Goal: Check status: Check status

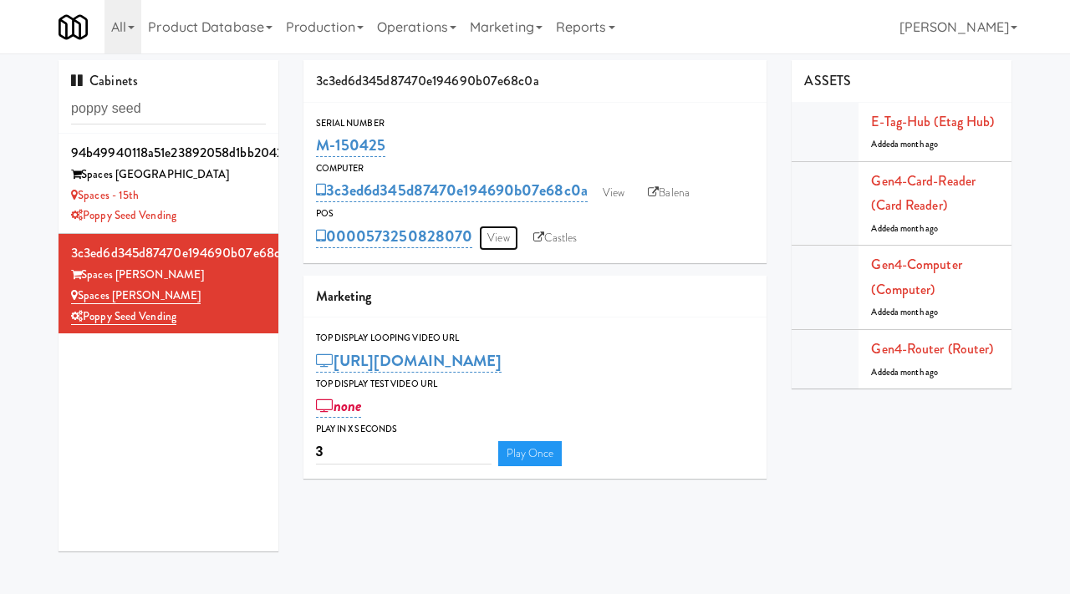
click at [499, 236] on link "View" at bounding box center [498, 238] width 38 height 25
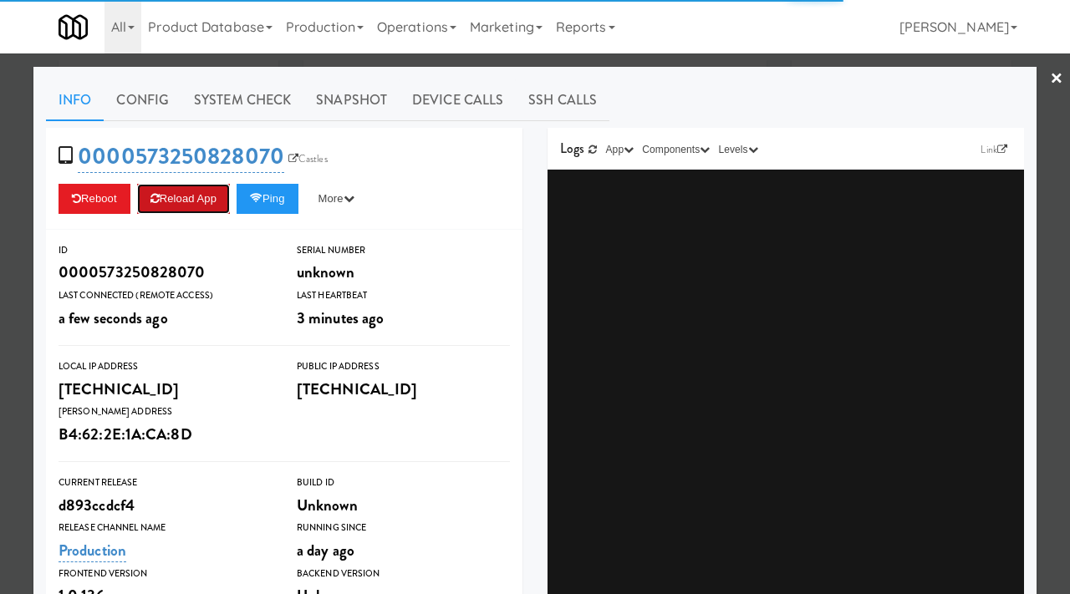
click at [179, 193] on button "Reload App" at bounding box center [183, 199] width 93 height 30
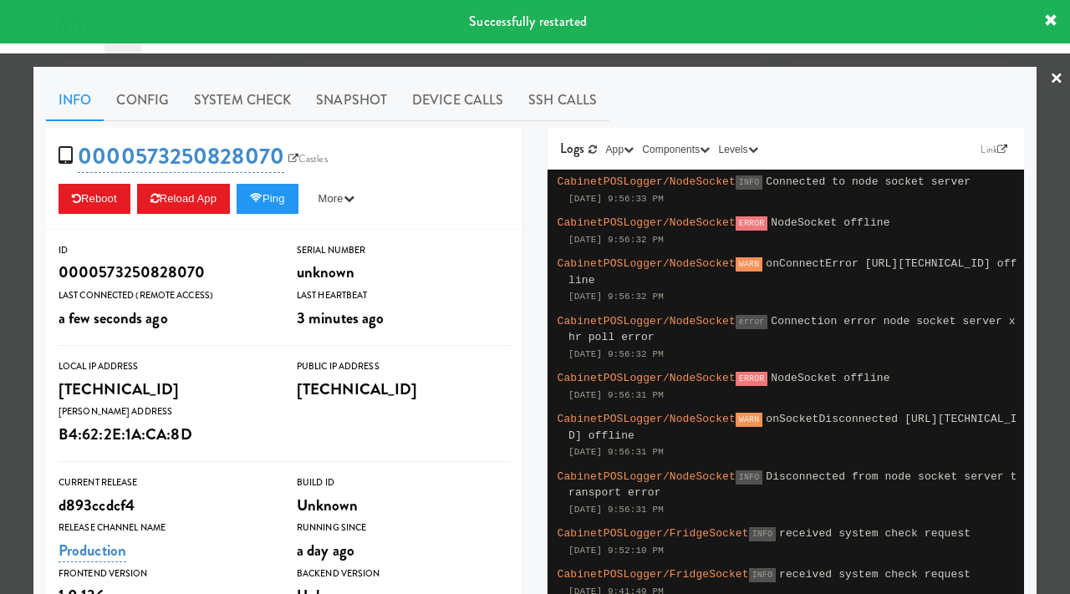
click at [0, 191] on div at bounding box center [535, 297] width 1070 height 594
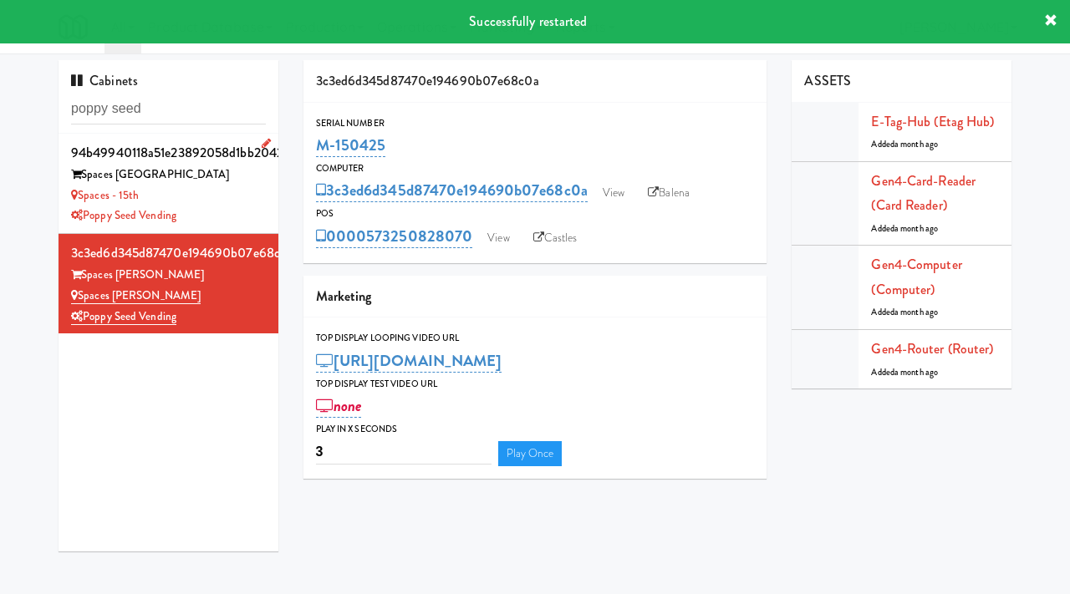
click at [233, 200] on div "Spaces - 15th" at bounding box center [168, 196] width 195 height 21
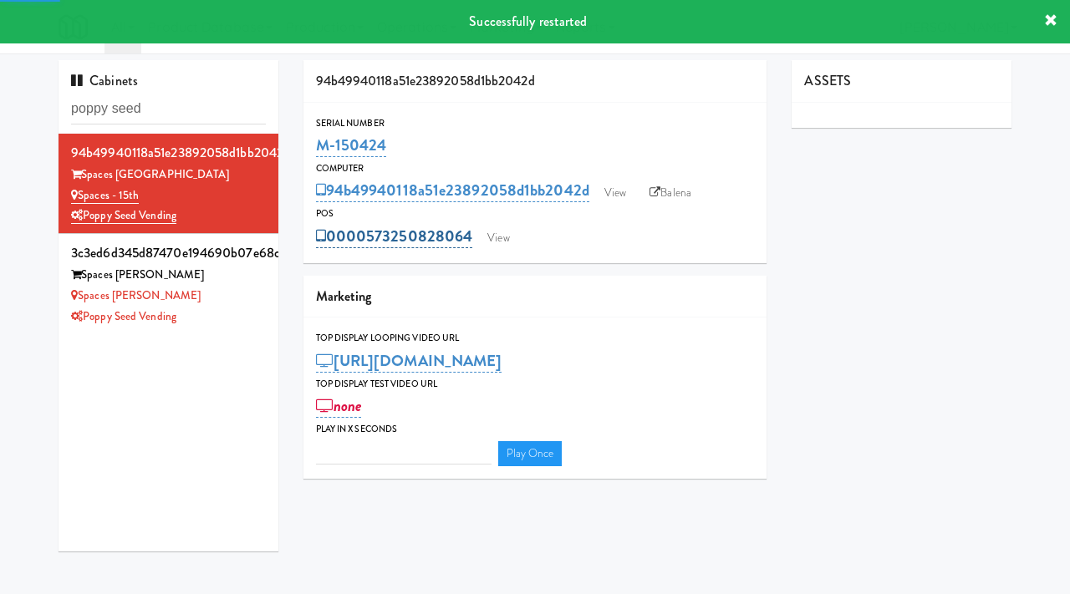
type input "3"
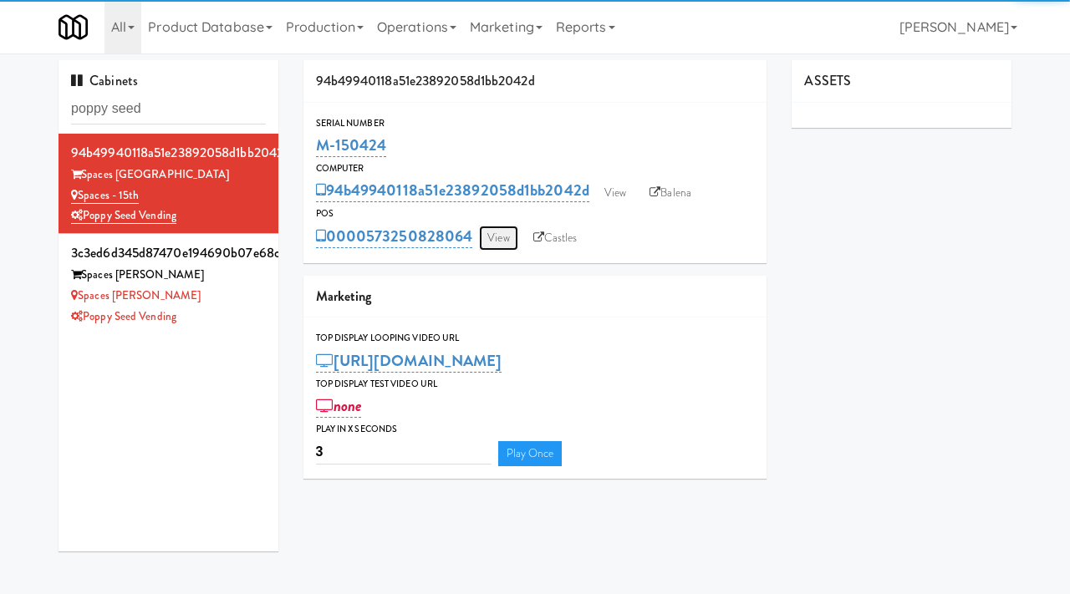
click at [491, 237] on link "View" at bounding box center [498, 238] width 38 height 25
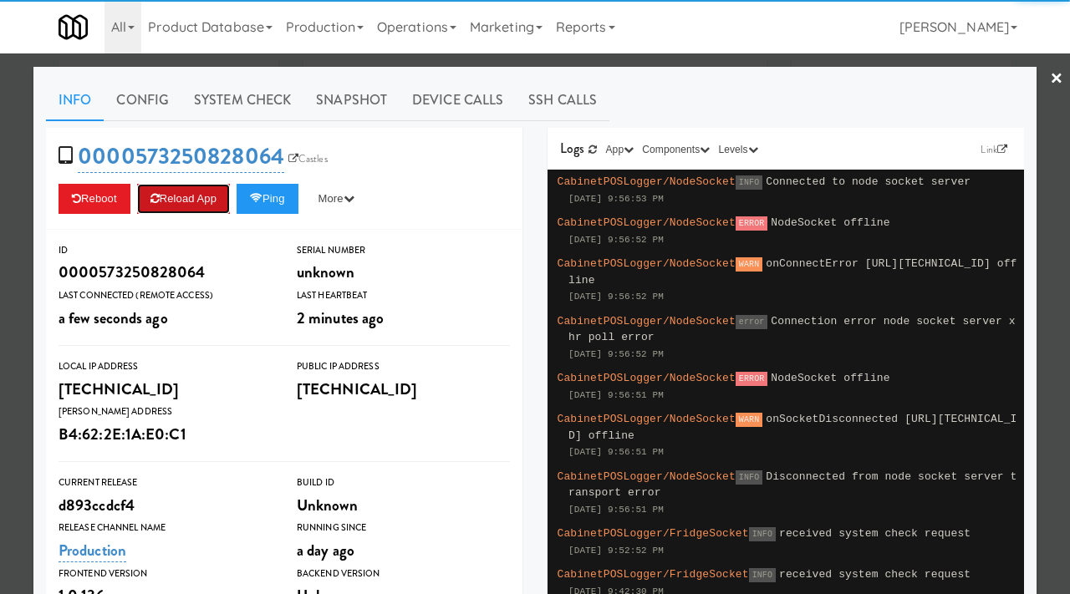
click at [170, 191] on button "Reload App" at bounding box center [183, 199] width 93 height 30
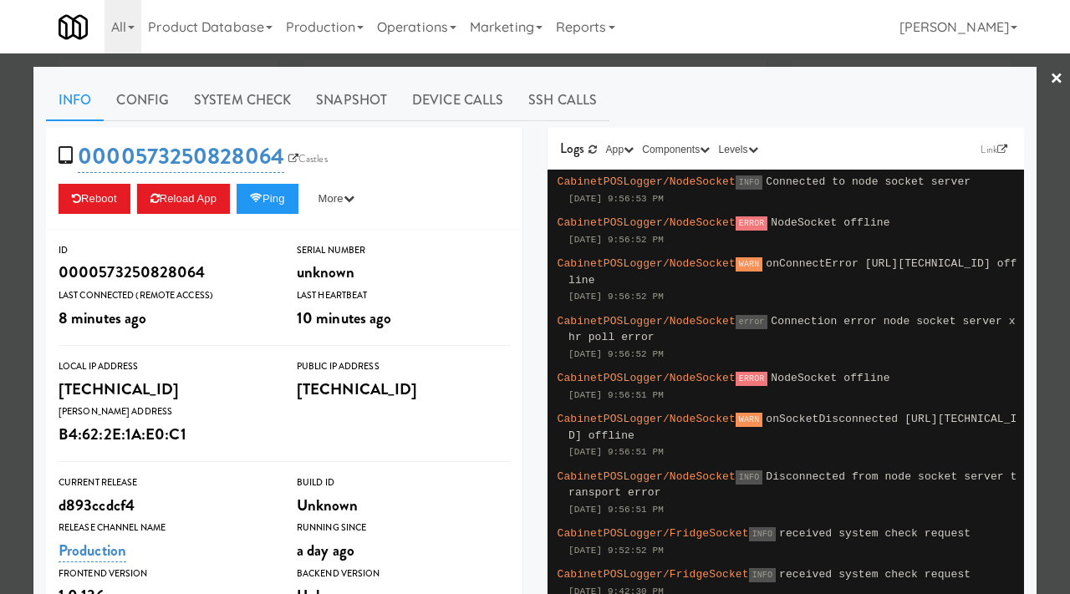
click at [0, 138] on div at bounding box center [535, 297] width 1070 height 594
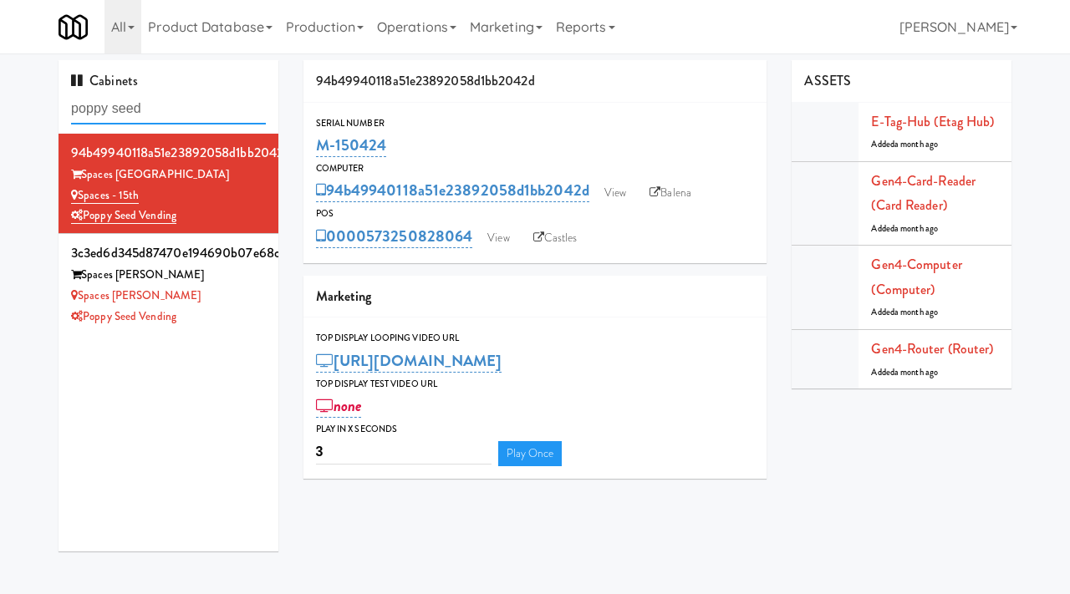
click at [191, 103] on input "poppy seed" at bounding box center [168, 109] width 195 height 31
type input "v"
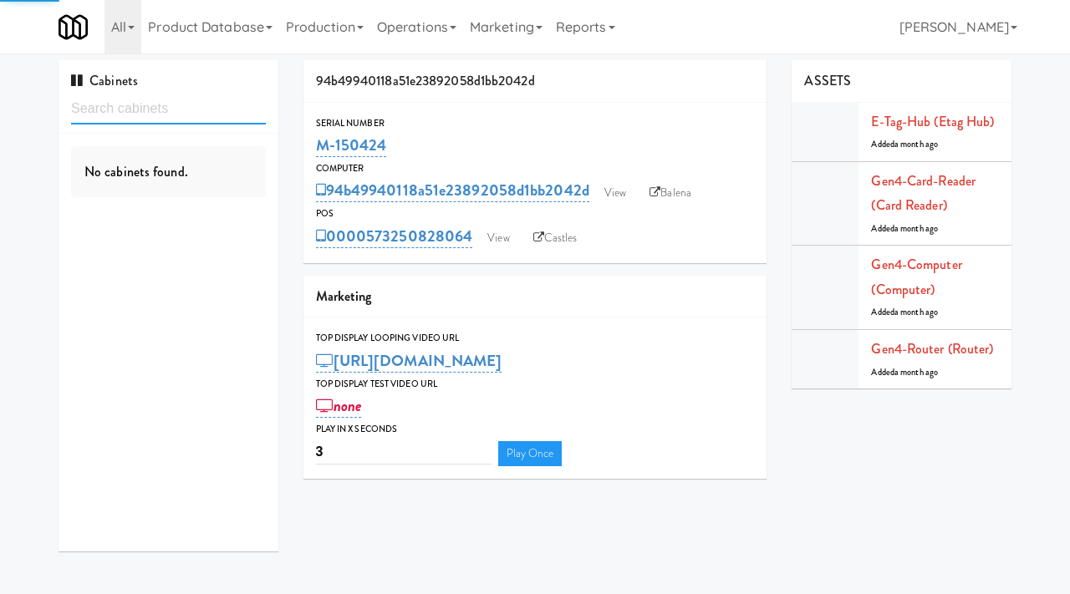
paste input "Gallery 64 - Pantry - V2"
type input "Gallery 64 - Pantry - V2"
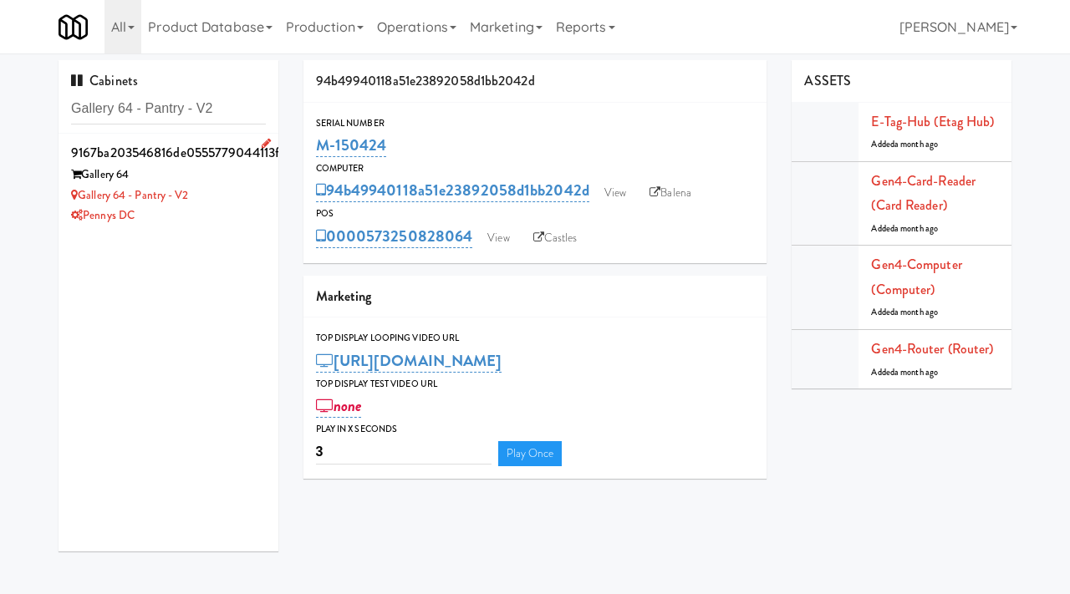
click at [218, 183] on div "Gallery 64" at bounding box center [168, 175] width 195 height 21
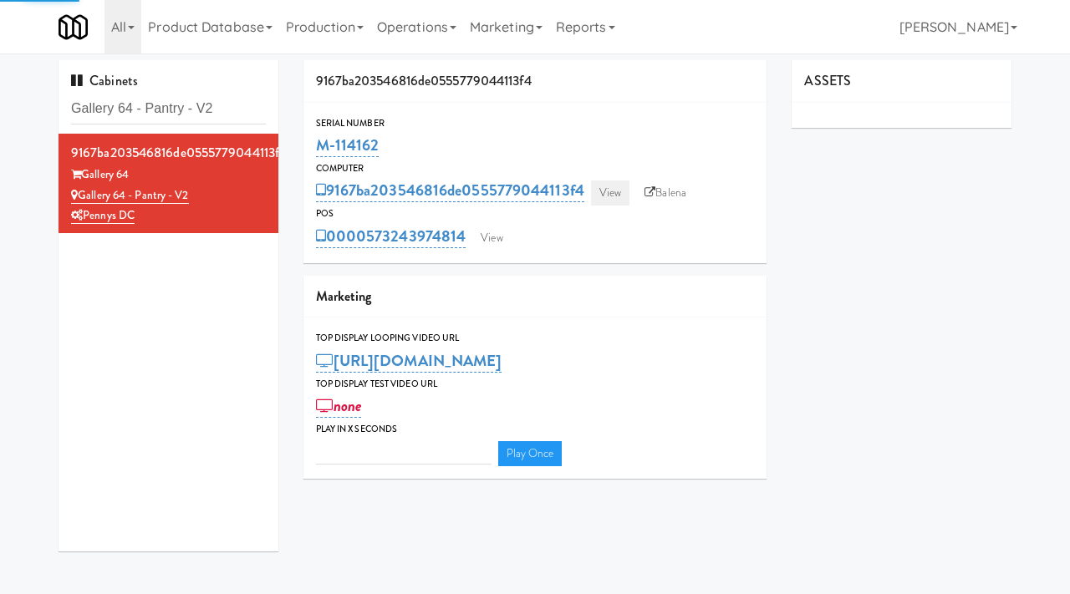
type input "3"
click at [616, 189] on link "View" at bounding box center [610, 193] width 38 height 25
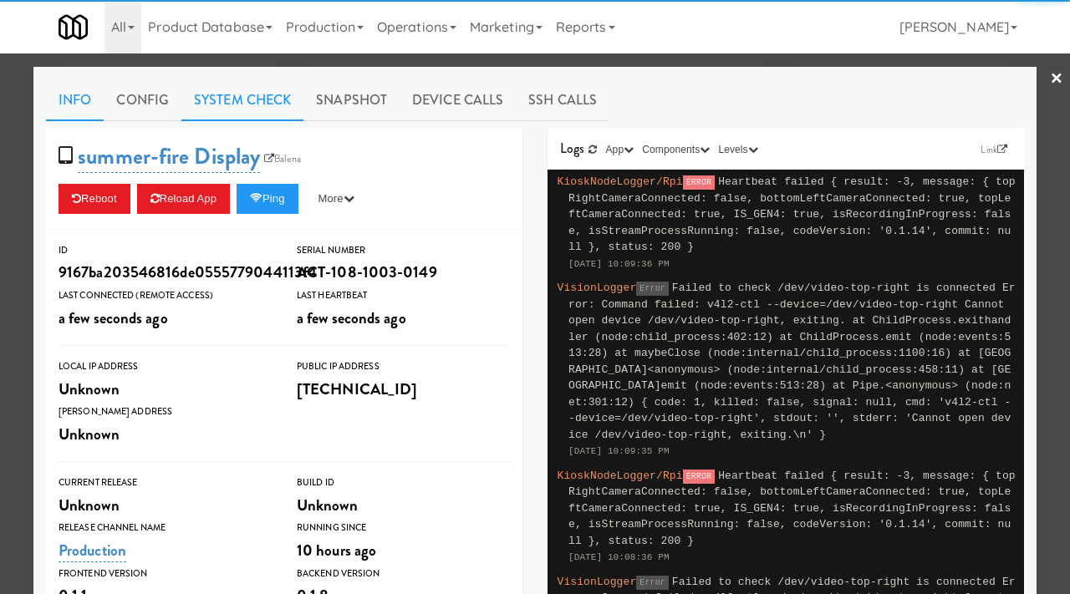
click at [248, 101] on link "System Check" at bounding box center [242, 100] width 122 height 42
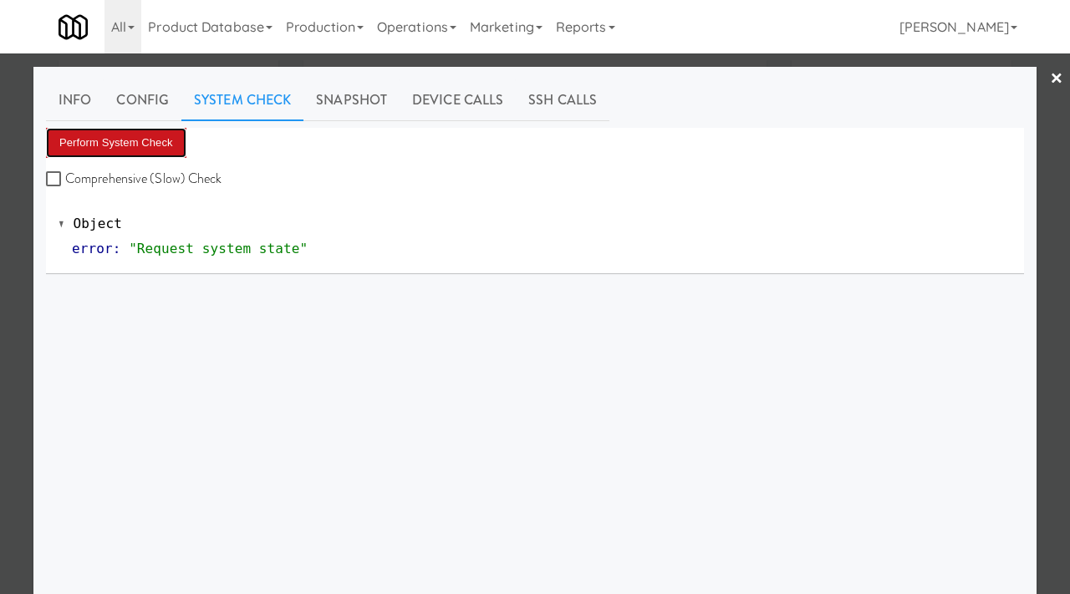
click at [155, 135] on button "Perform System Check" at bounding box center [116, 143] width 140 height 30
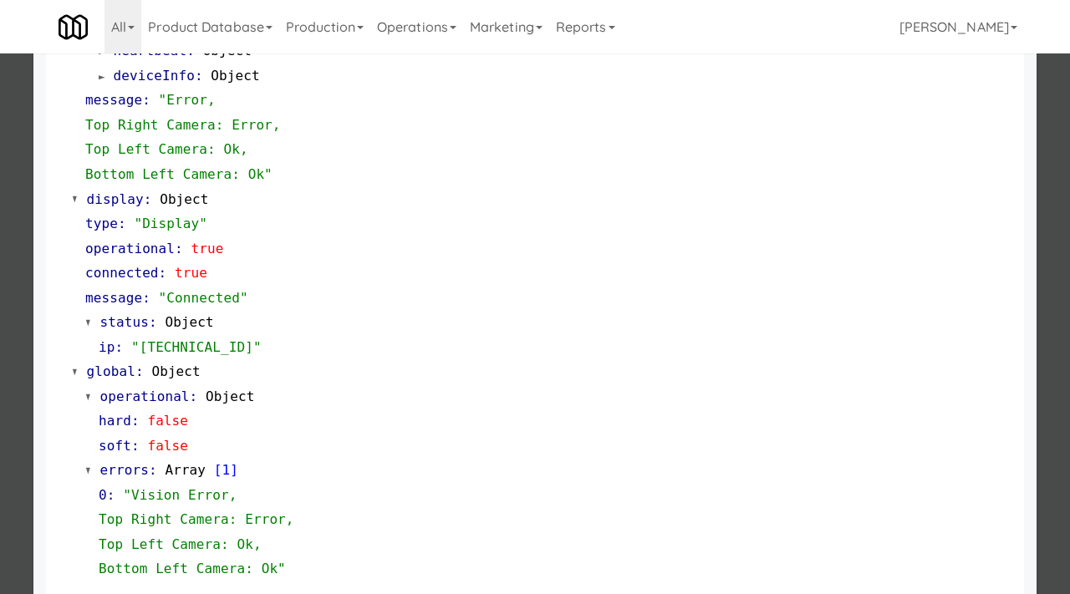
scroll to position [802, 0]
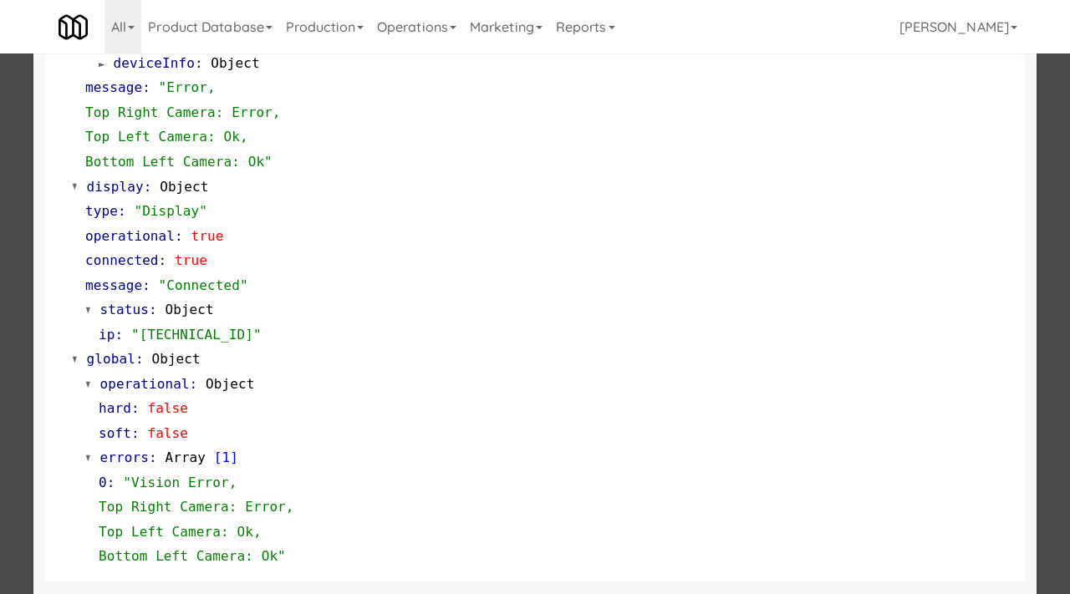
click at [4, 225] on div at bounding box center [535, 297] width 1070 height 594
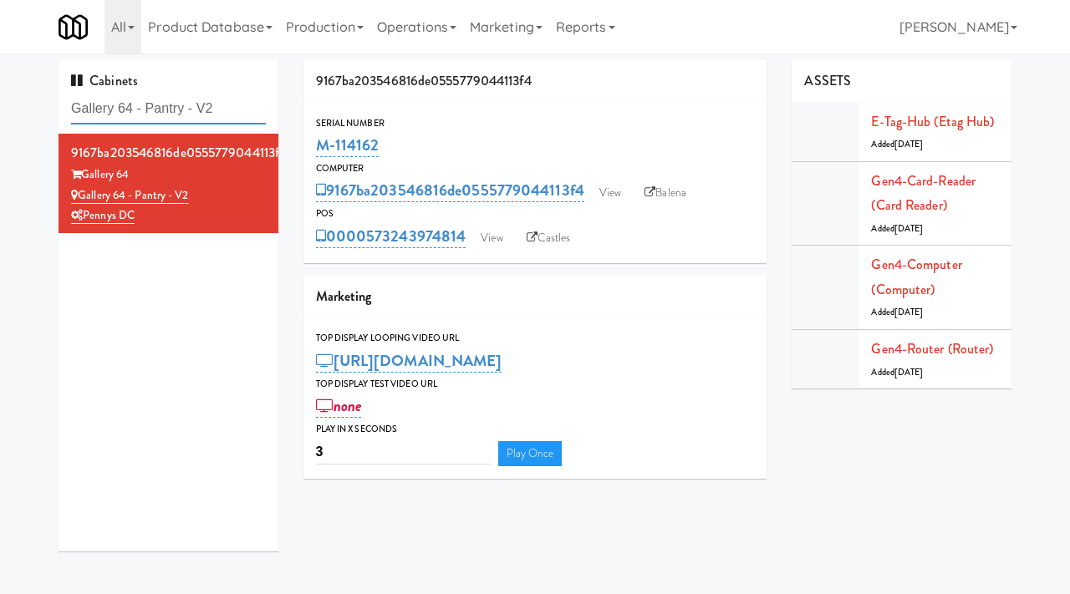
click at [233, 102] on input "Gallery 64 - Pantry - V2" at bounding box center [168, 109] width 195 height 31
paste input "C-Side Sports Drink Cooler"
type input "C-Side Sports Drink Cooler"
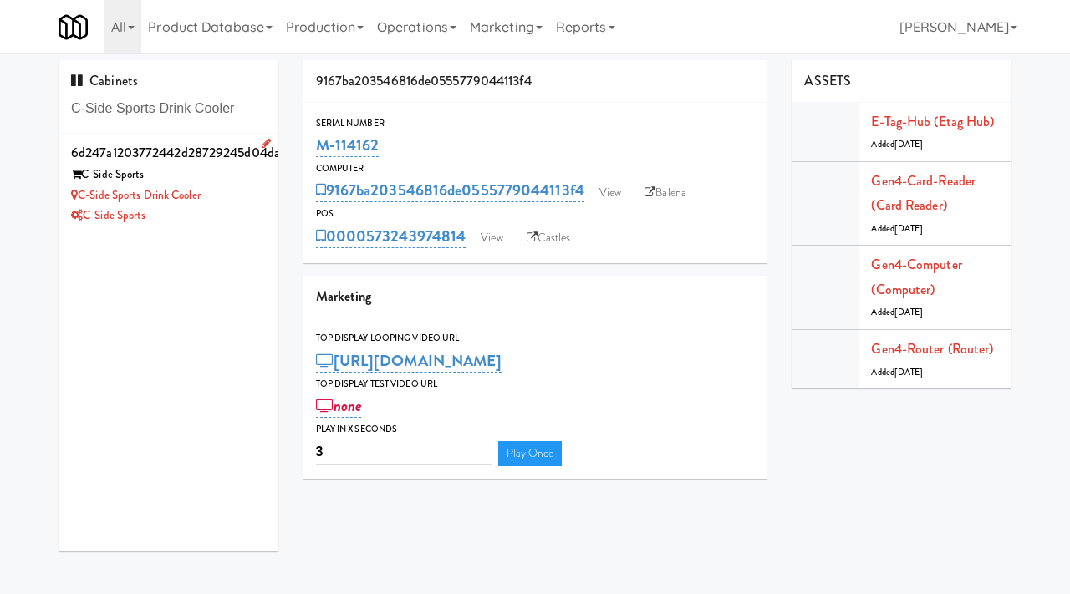
click at [233, 173] on div "C-Side Sports" at bounding box center [168, 175] width 195 height 21
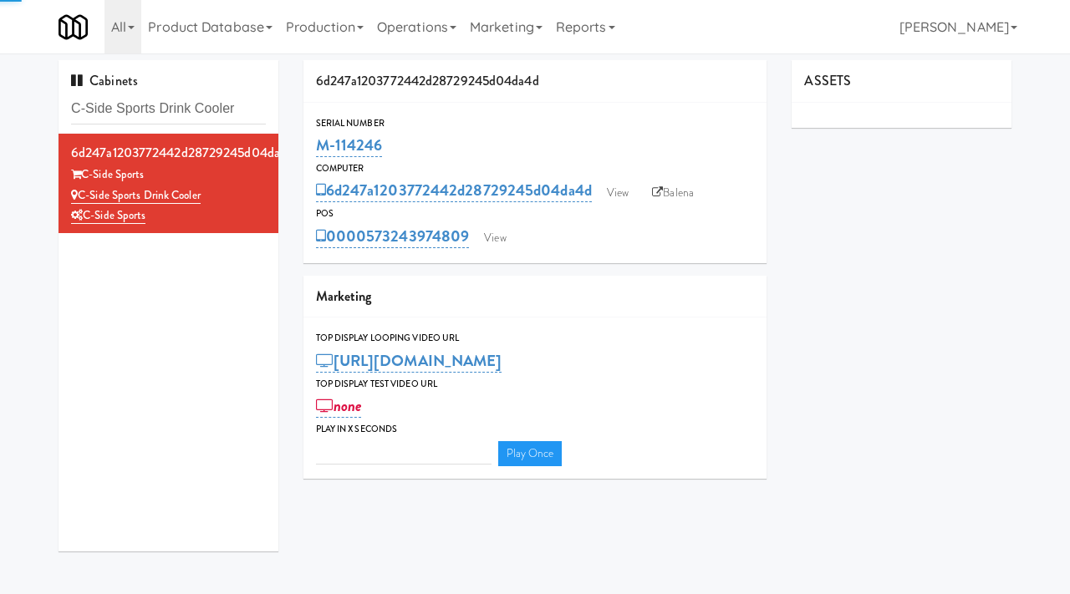
type input "3"
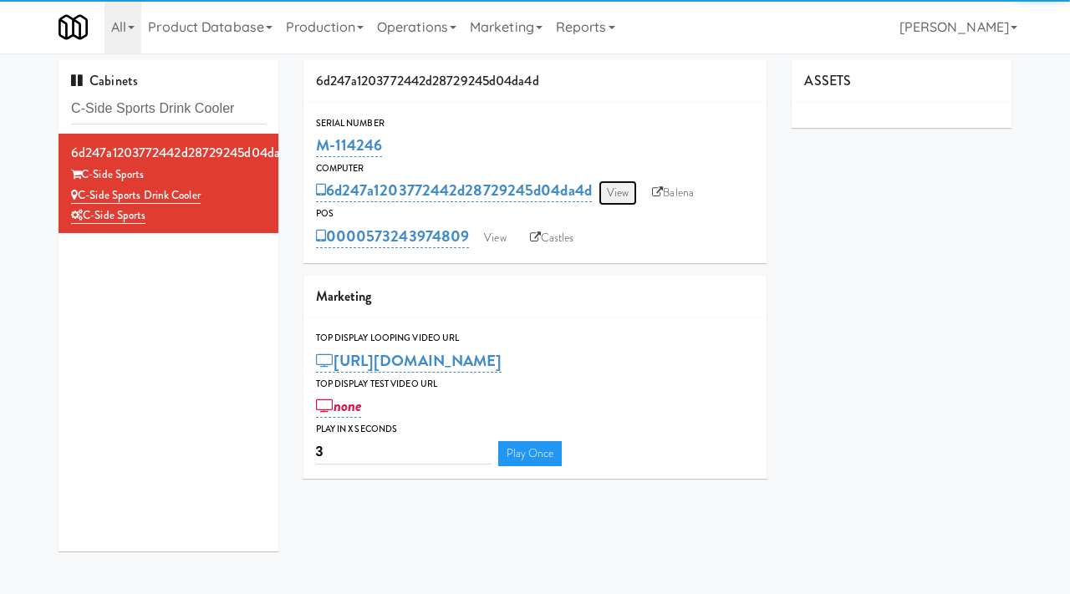
click at [620, 192] on link "View" at bounding box center [617, 193] width 38 height 25
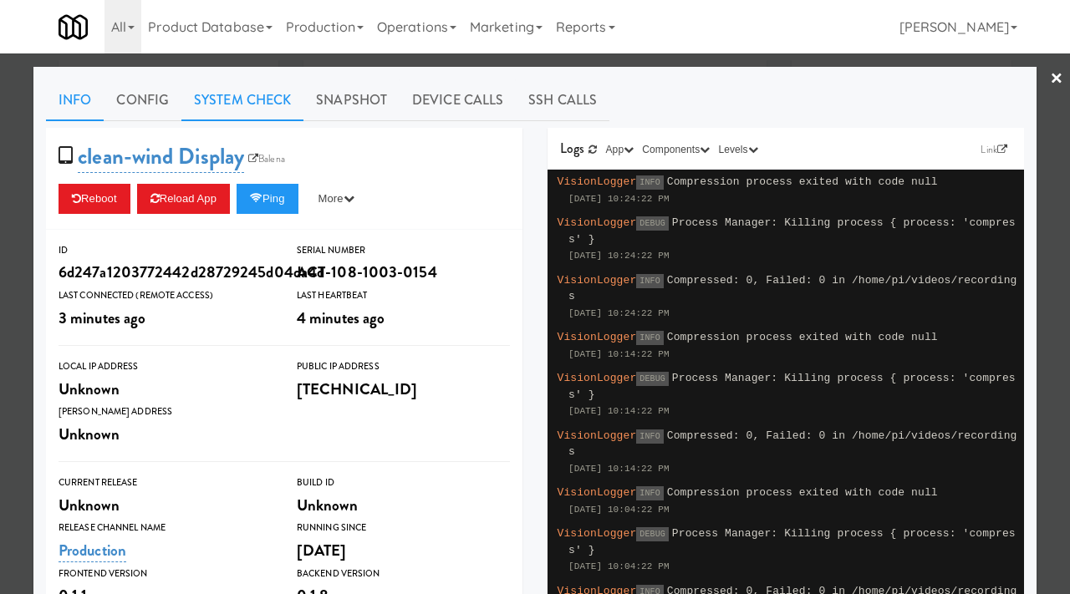
click at [253, 86] on link "System Check" at bounding box center [242, 100] width 122 height 42
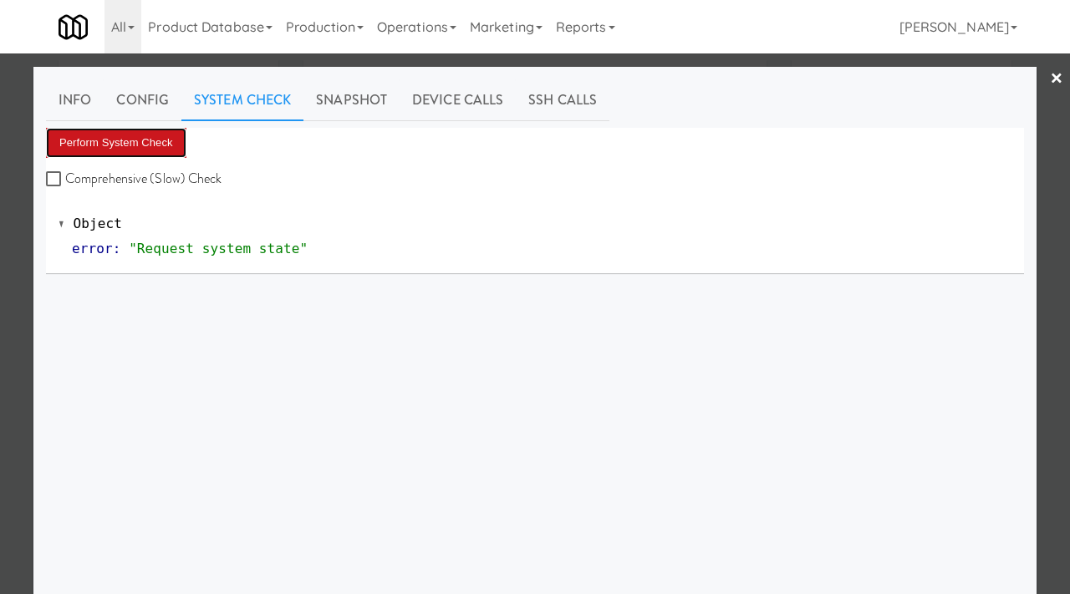
click at [157, 152] on button "Perform System Check" at bounding box center [116, 143] width 140 height 30
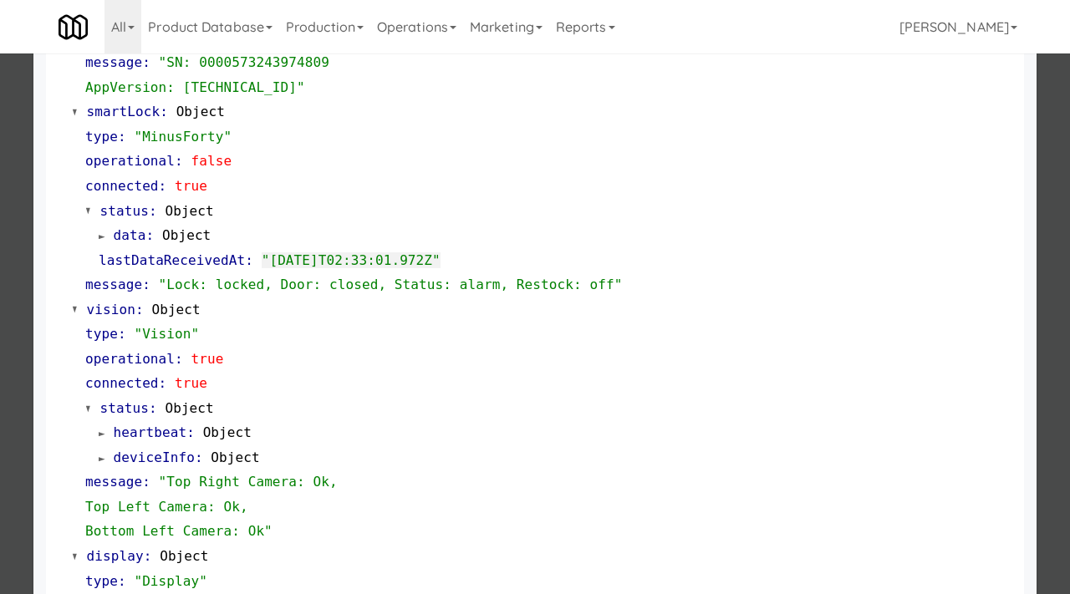
scroll to position [704, 0]
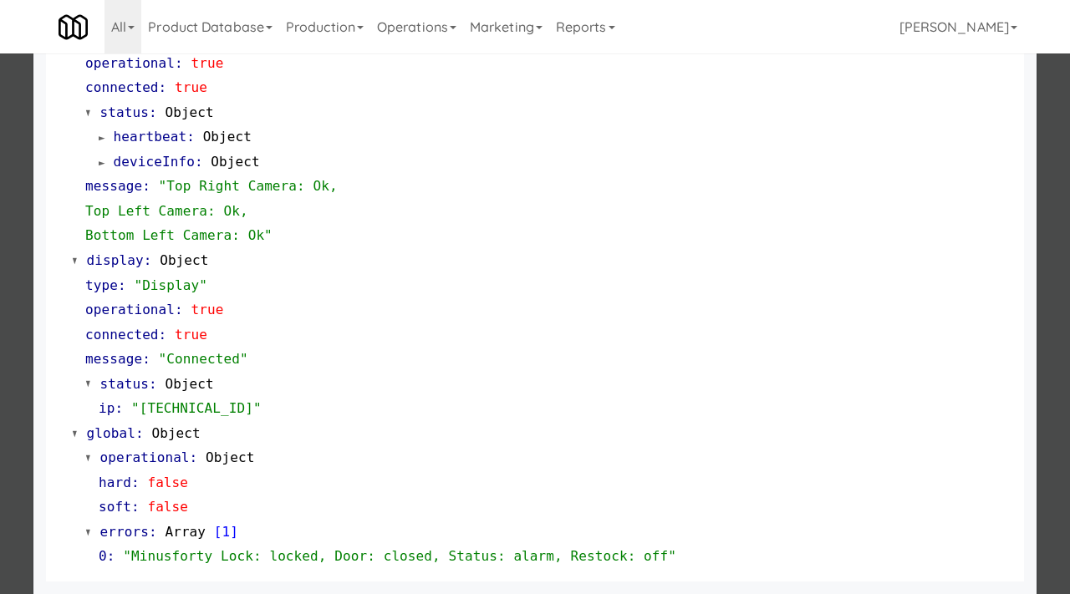
click at [4, 372] on div at bounding box center [535, 297] width 1070 height 594
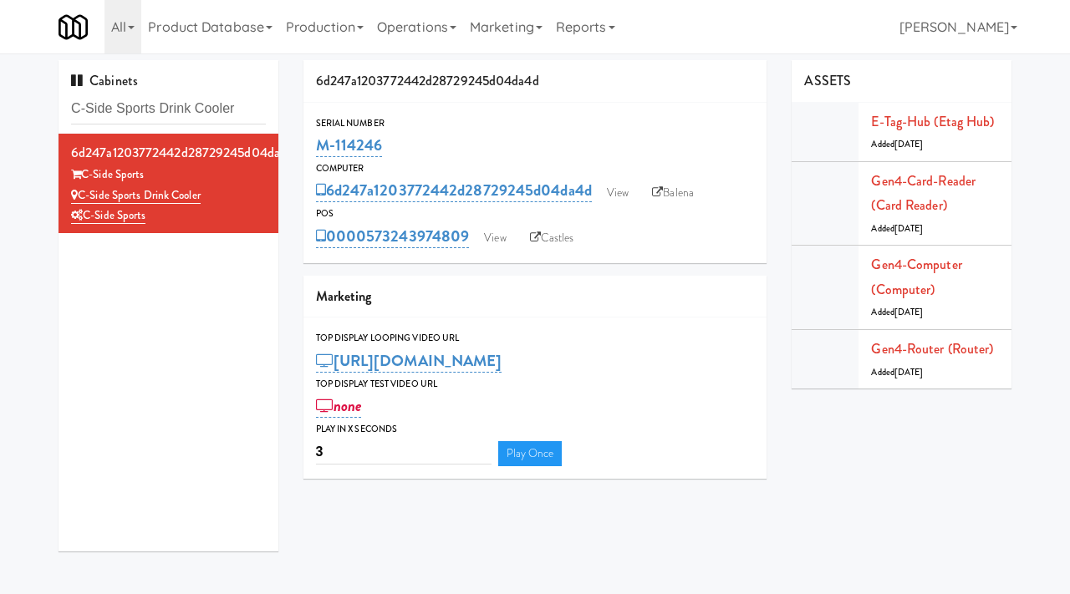
drag, startPoint x: 384, startPoint y: 141, endPoint x: 314, endPoint y: 140, distance: 69.4
click at [314, 140] on div "Serial Number M-114246" at bounding box center [535, 137] width 464 height 45
copy link "M-114246"
click at [628, 191] on link "View" at bounding box center [617, 193] width 38 height 25
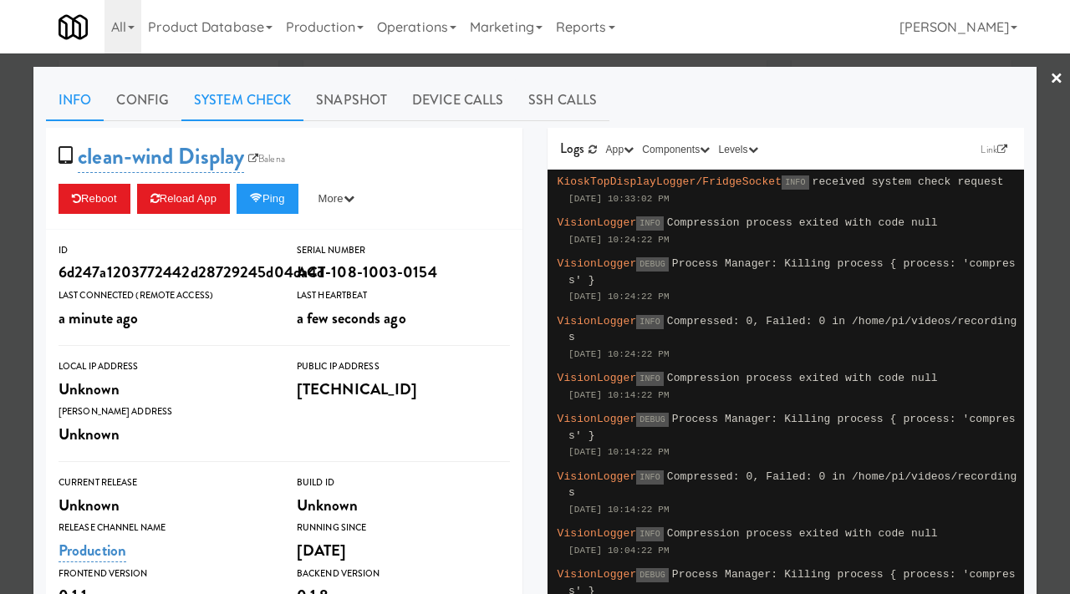
click at [262, 105] on link "System Check" at bounding box center [242, 100] width 122 height 42
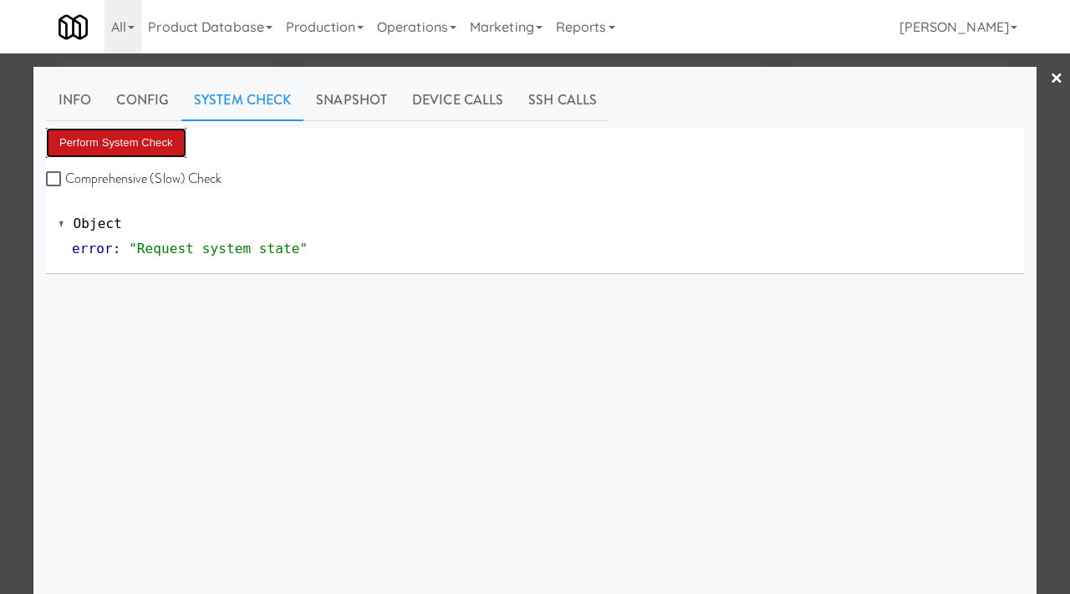
click at [145, 147] on button "Perform System Check" at bounding box center [116, 143] width 140 height 30
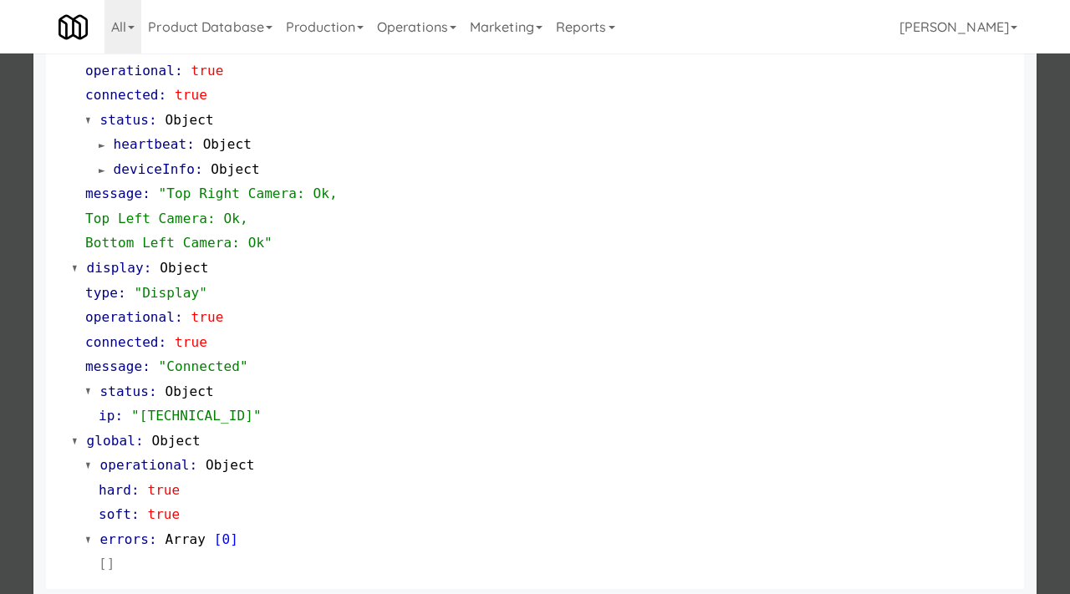
scroll to position [704, 0]
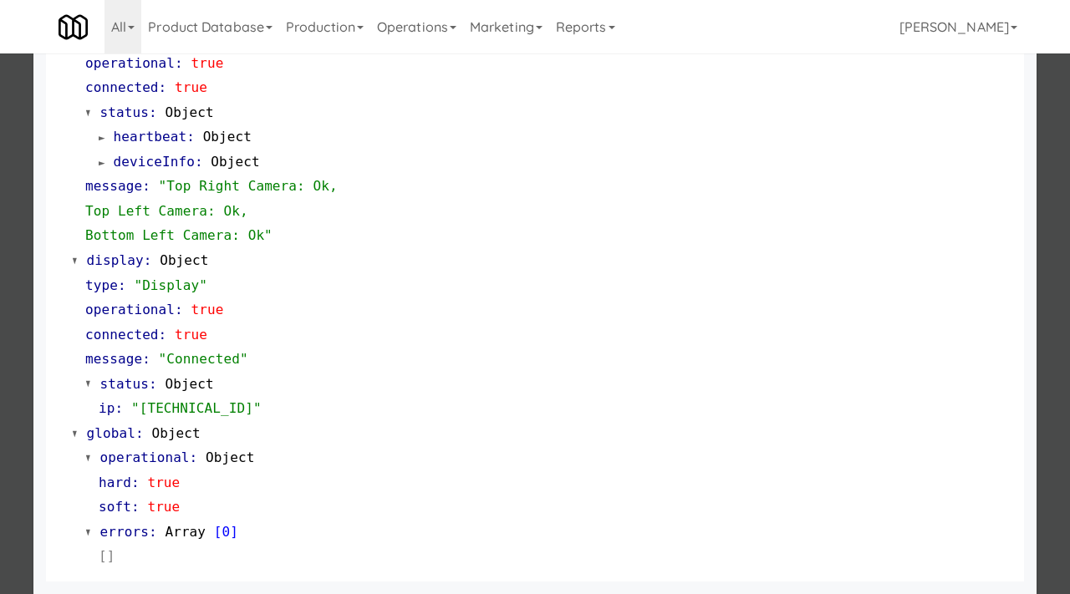
click at [0, 430] on div at bounding box center [535, 297] width 1070 height 594
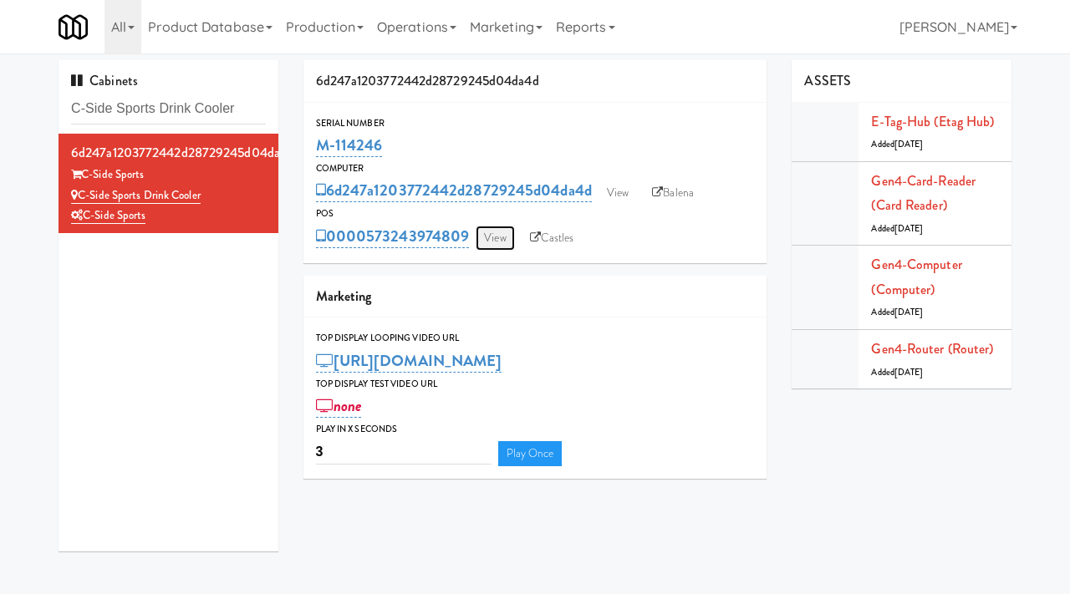
click at [486, 238] on link "View" at bounding box center [495, 238] width 38 height 25
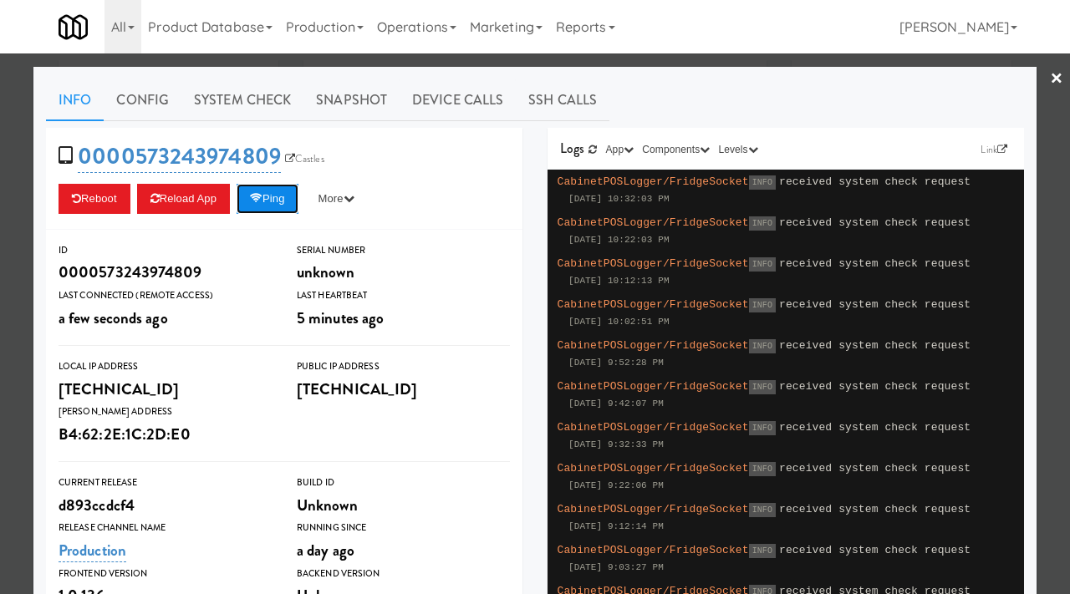
click at [262, 203] on icon at bounding box center [256, 198] width 13 height 11
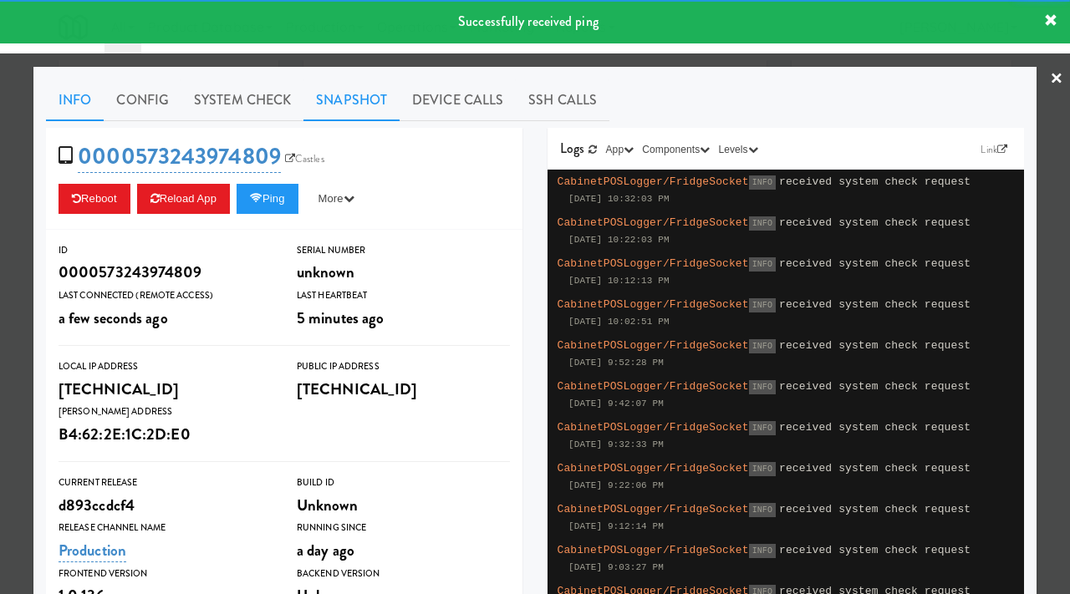
click at [350, 99] on link "Snapshot" at bounding box center [351, 100] width 96 height 42
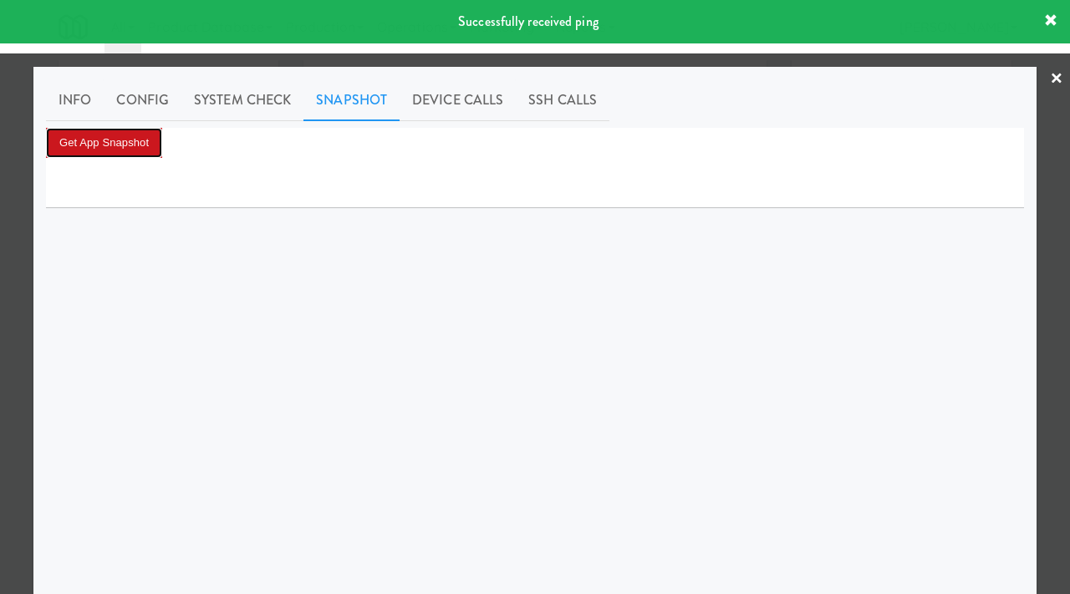
click at [137, 141] on button "Get App Snapshot" at bounding box center [104, 143] width 116 height 30
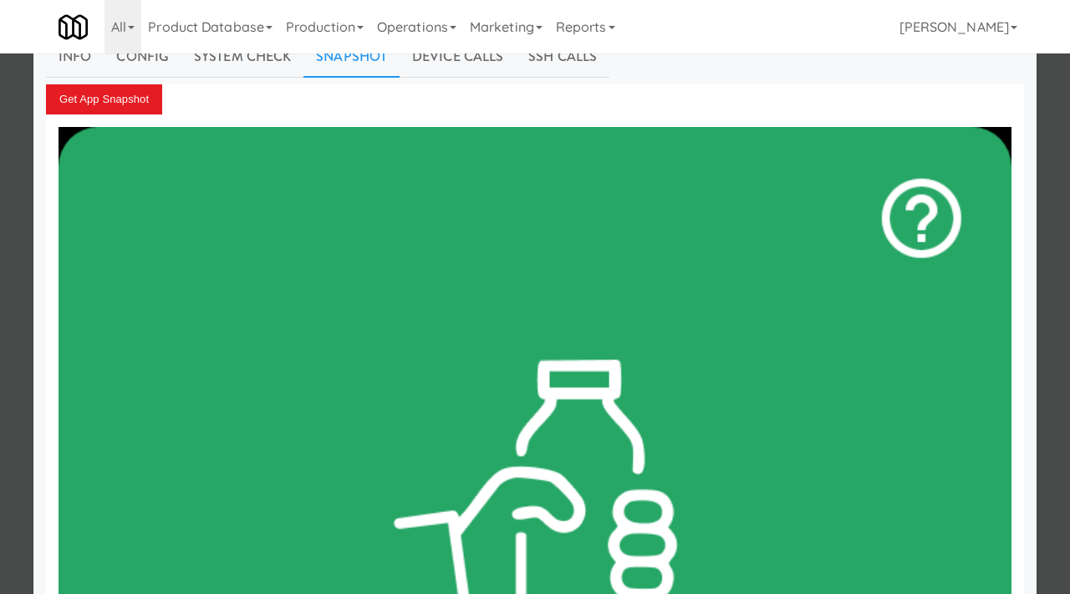
scroll to position [64, 0]
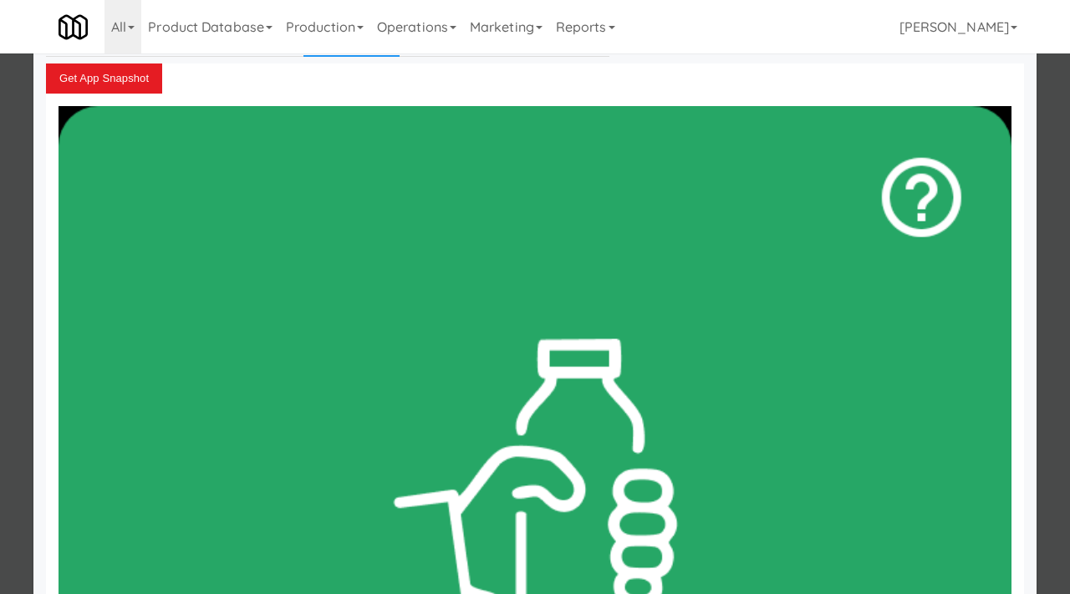
click at [0, 175] on div at bounding box center [535, 297] width 1070 height 594
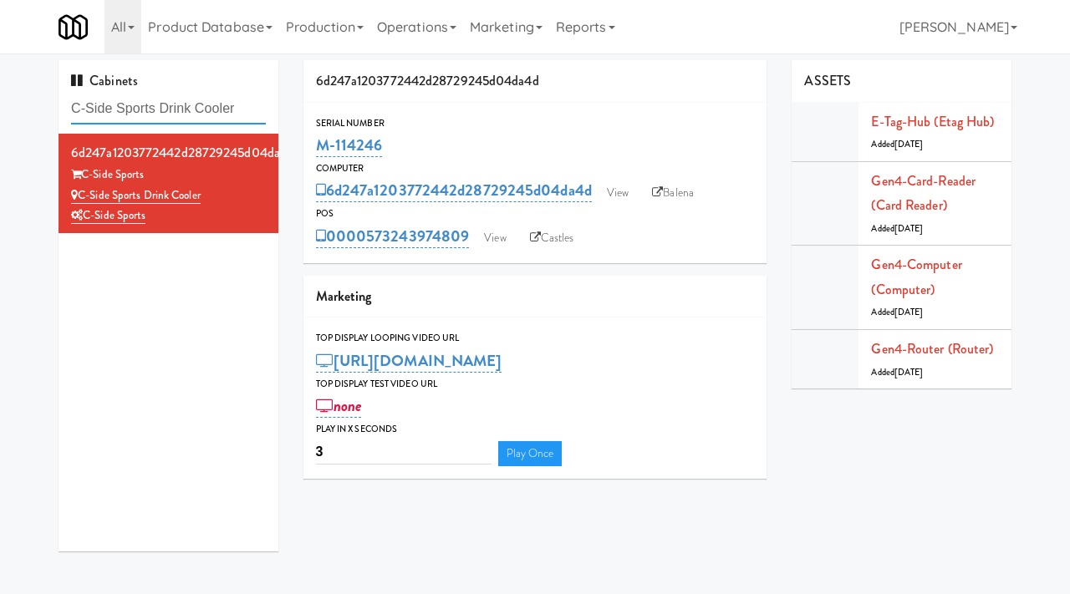
click at [245, 100] on input "C-Side Sports Drink Cooler" at bounding box center [168, 109] width 195 height 31
paste input "111 W [PERSON_NAME] - Left - Fridge"
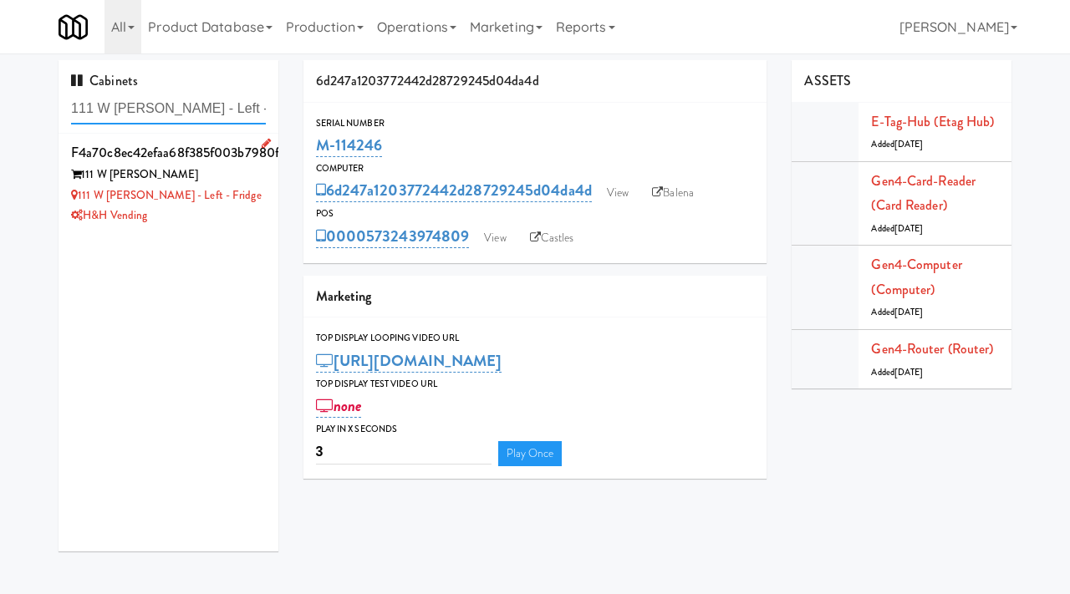
type input "111 W [PERSON_NAME] - Left - Fridge"
click at [238, 190] on div "111 W [PERSON_NAME] - Left - Fridge" at bounding box center [168, 196] width 195 height 21
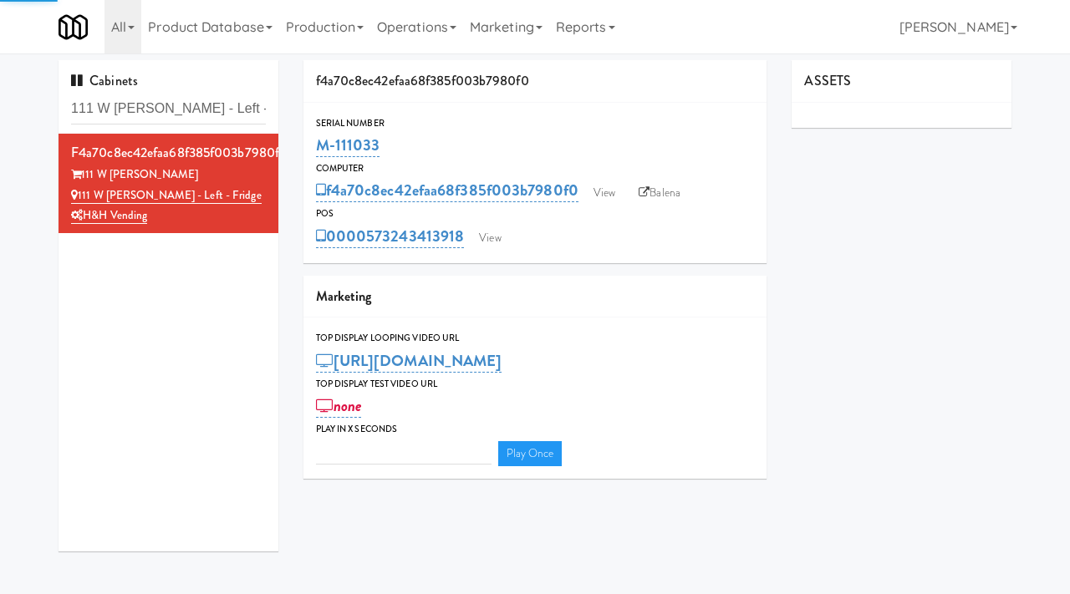
type input "3"
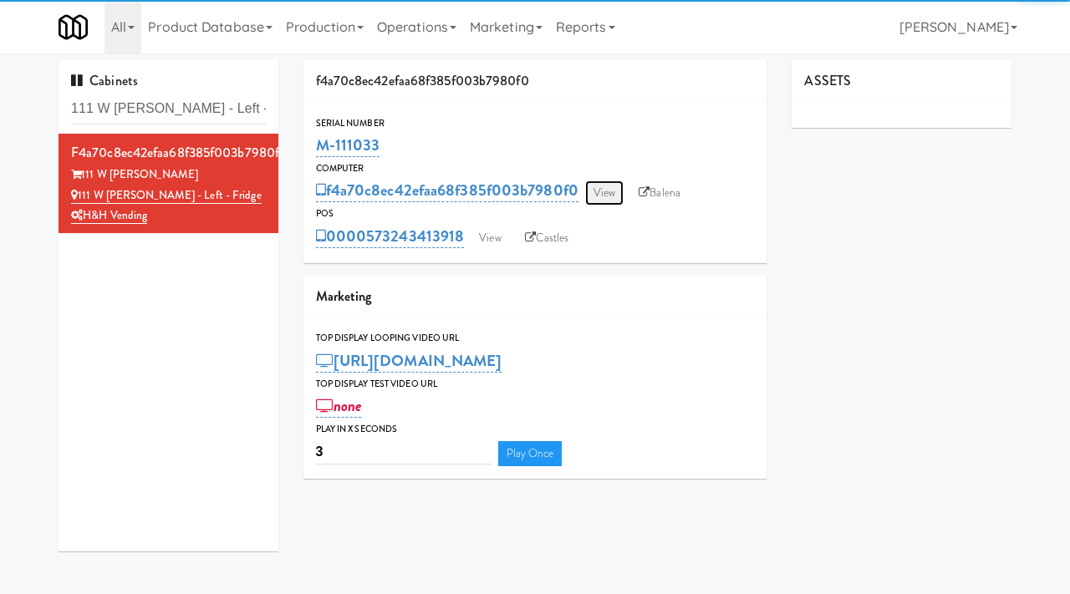
click at [608, 186] on link "View" at bounding box center [604, 193] width 38 height 25
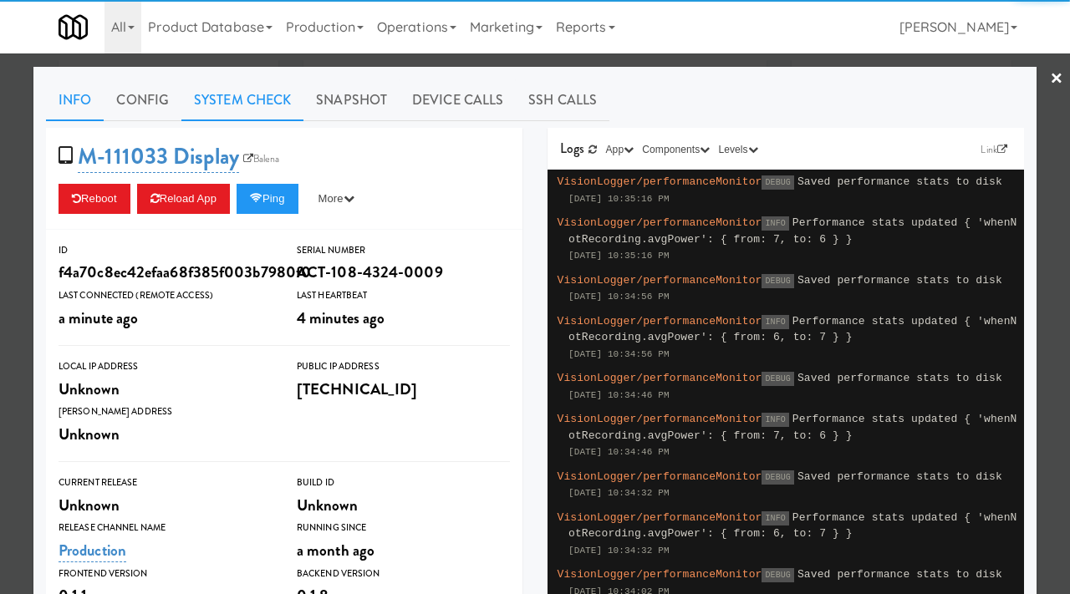
click at [252, 102] on link "System Check" at bounding box center [242, 100] width 122 height 42
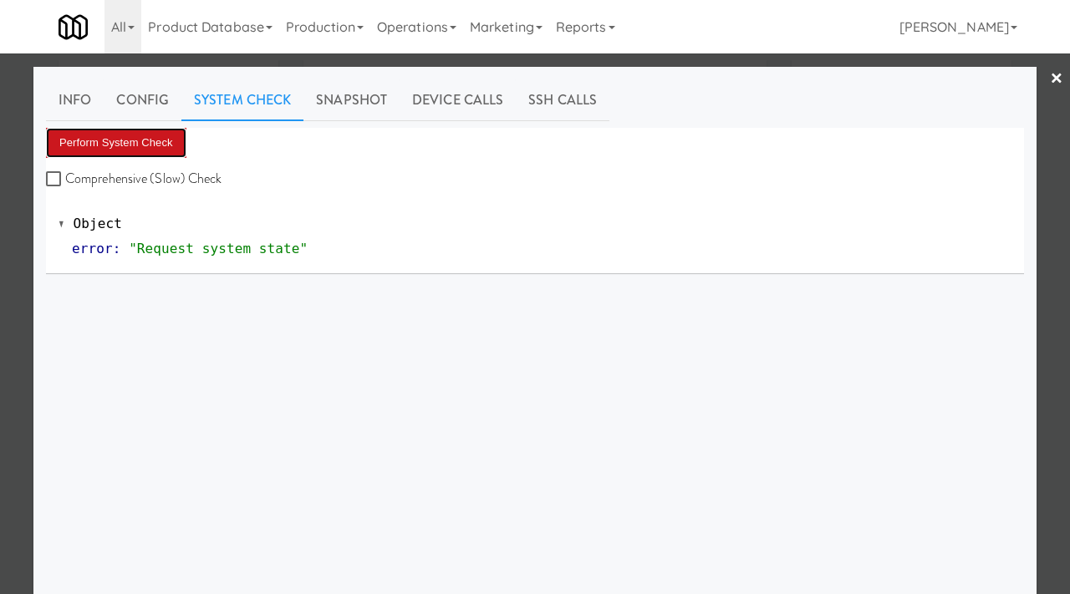
click at [146, 143] on button "Perform System Check" at bounding box center [116, 143] width 140 height 30
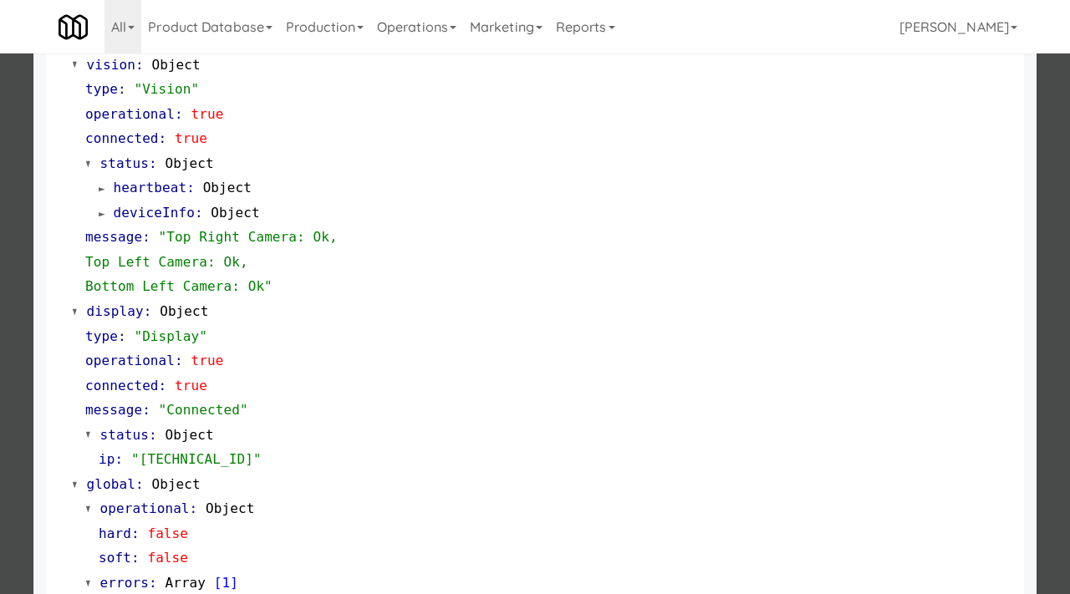
scroll to position [704, 0]
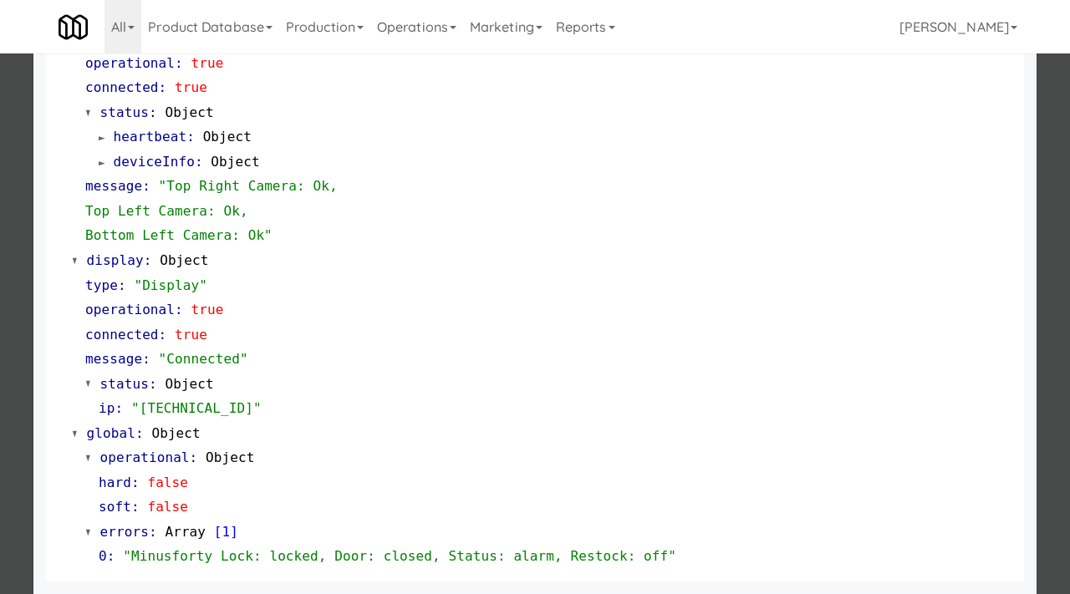
click at [0, 224] on div at bounding box center [535, 297] width 1070 height 594
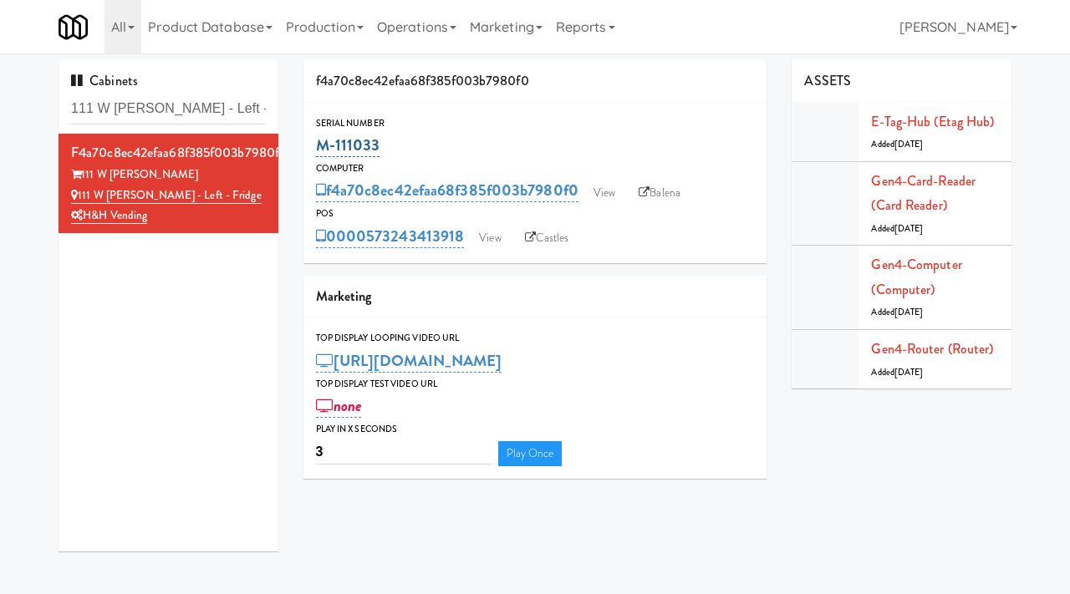
drag, startPoint x: 379, startPoint y: 147, endPoint x: 317, endPoint y: 143, distance: 62.8
click at [317, 143] on div "M-111033" at bounding box center [535, 145] width 439 height 28
copy link "M-111033"
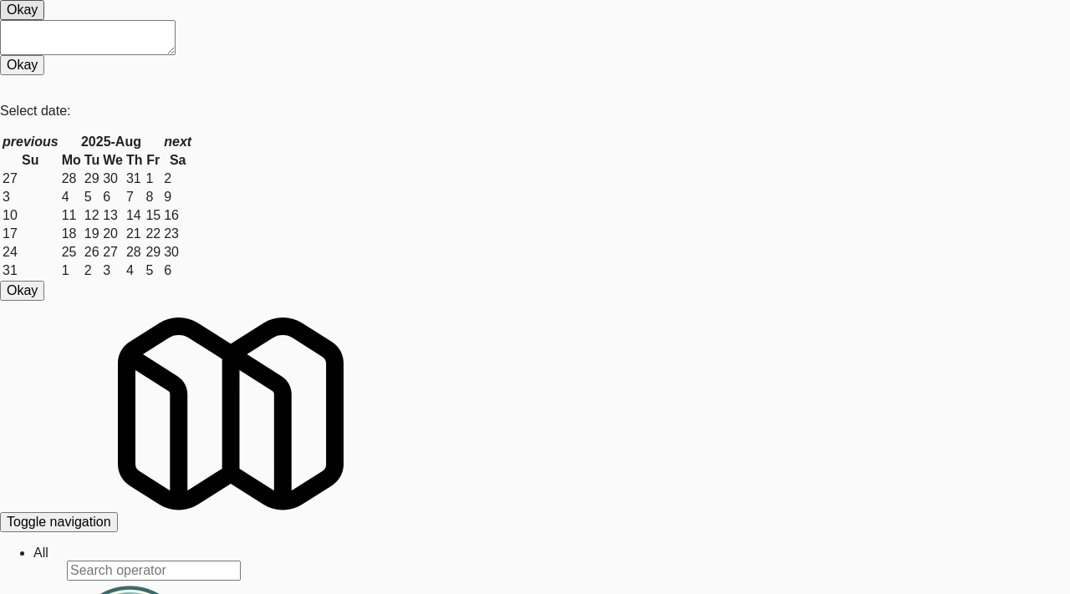
scroll to position [874, 0]
